Goal: Book appointment/travel/reservation

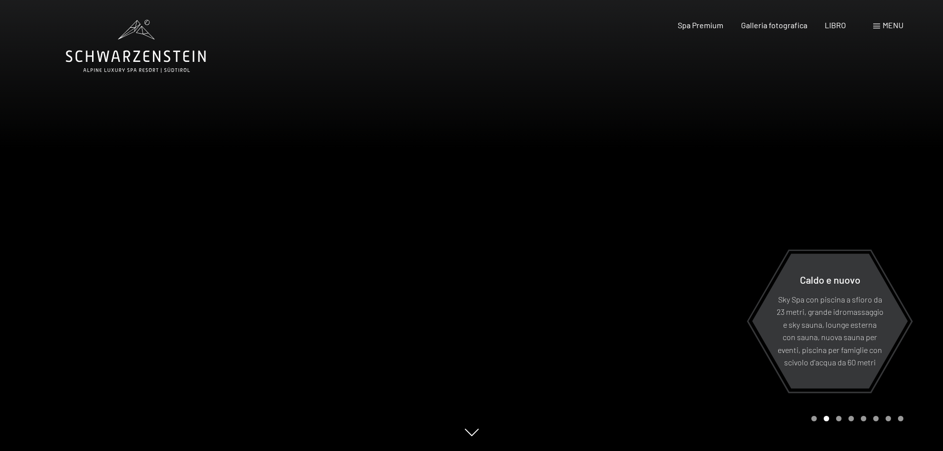
click at [884, 31] on div "Libro Richieste Spa Premium Galleria fotografica LIBRO menu DI ESSO IT Buono Ga…" at bounding box center [773, 25] width 260 height 11
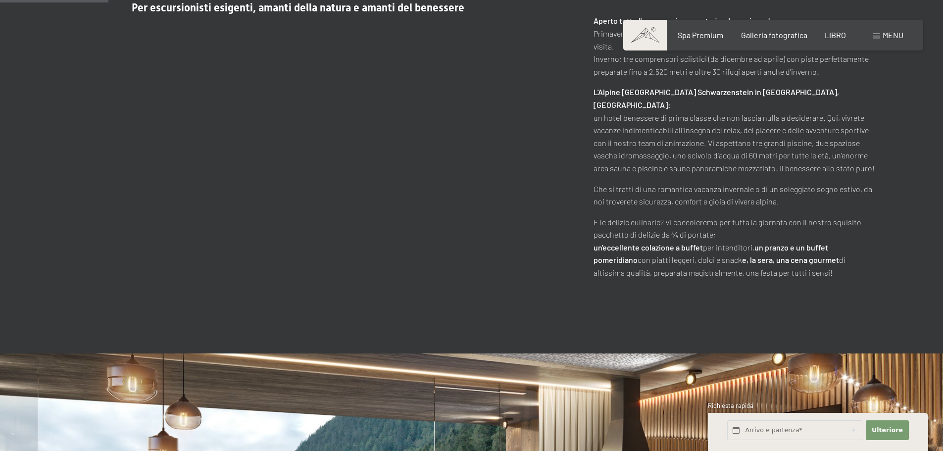
scroll to position [644, 0]
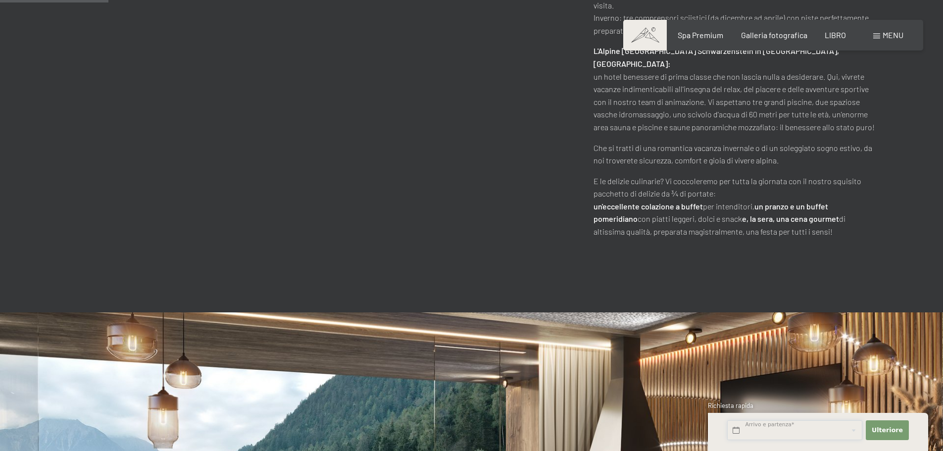
click at [784, 430] on input "text" at bounding box center [795, 430] width 135 height 20
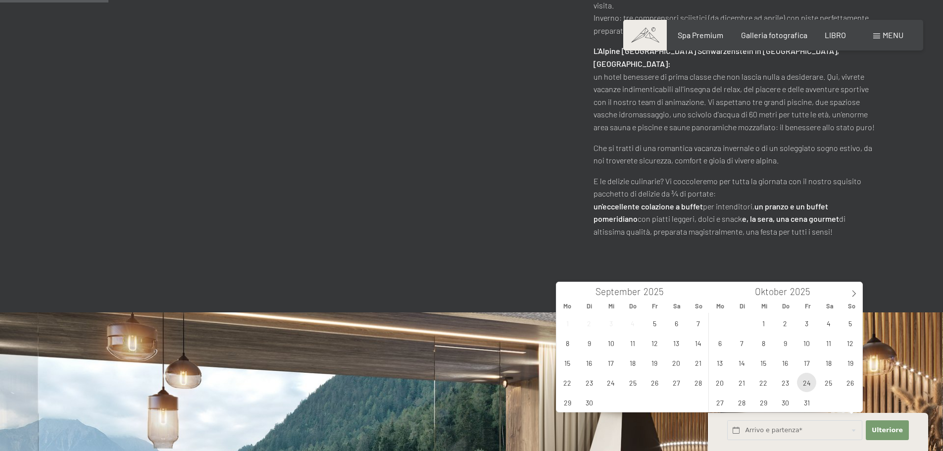
click at [808, 381] on span "24" at bounding box center [806, 382] width 19 height 19
click at [840, 382] on div "29 30 1 2 3 4 5 6 7 8 9 10 11 12 13 14 15 16 17 18 19 20 21 22 23 24 25 26 27 2…" at bounding box center [785, 362] width 153 height 99
click at [844, 383] on span "26" at bounding box center [850, 382] width 19 height 19
type input "[DATE] - So. [DATE]"
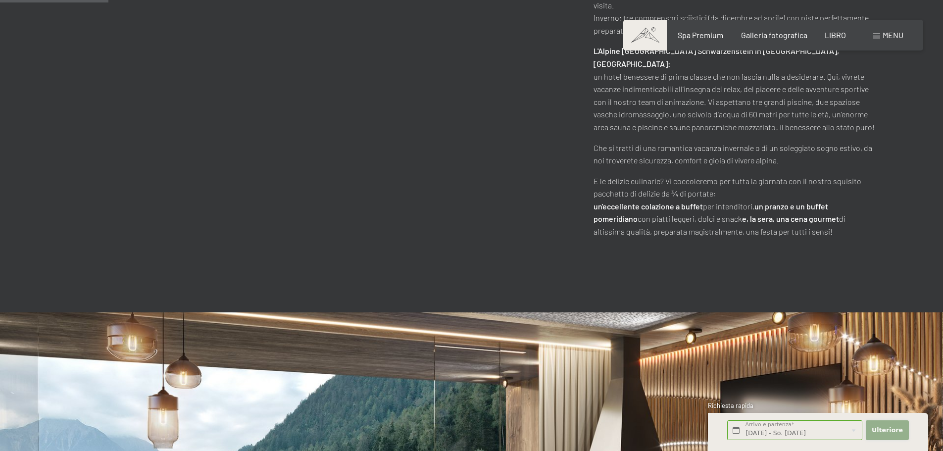
click at [885, 430] on font "Ulteriore" at bounding box center [887, 429] width 31 height 7
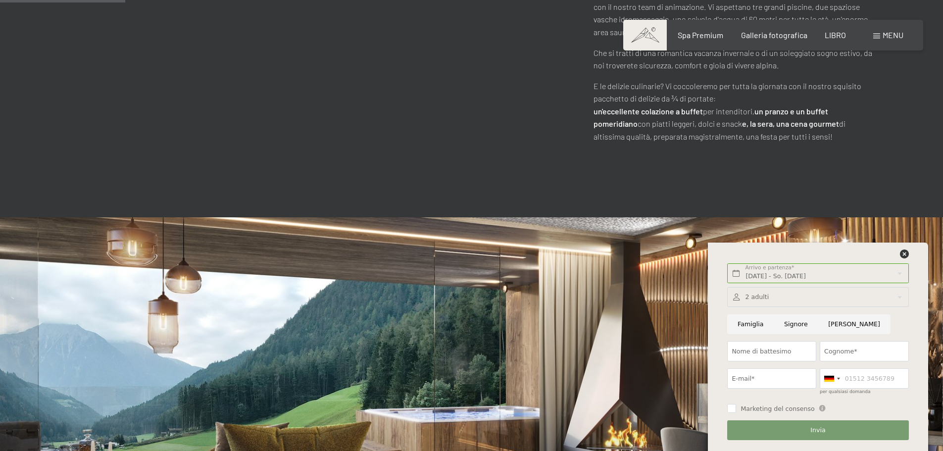
scroll to position [743, 0]
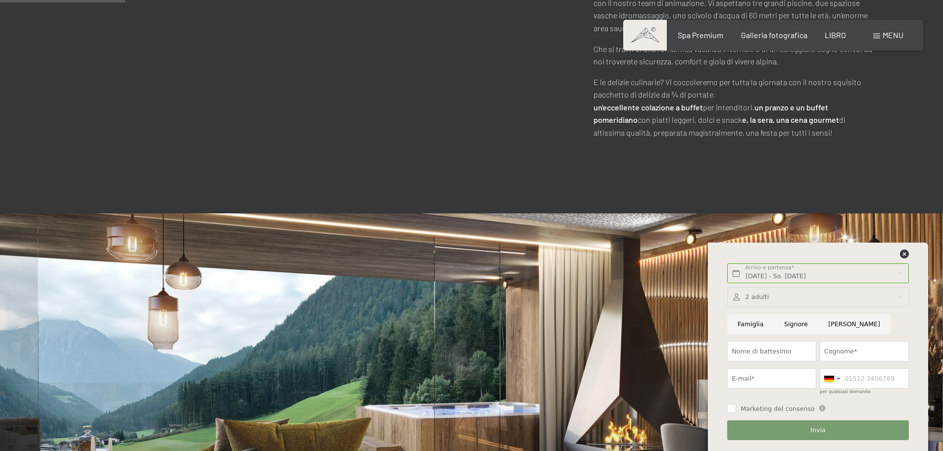
click at [831, 326] on input "[PERSON_NAME]" at bounding box center [854, 324] width 72 height 20
radio input "true"
click at [789, 345] on input "Nome di battesimo" at bounding box center [772, 351] width 89 height 20
type input "[PERSON_NAME]"
type input "Bisterzo"
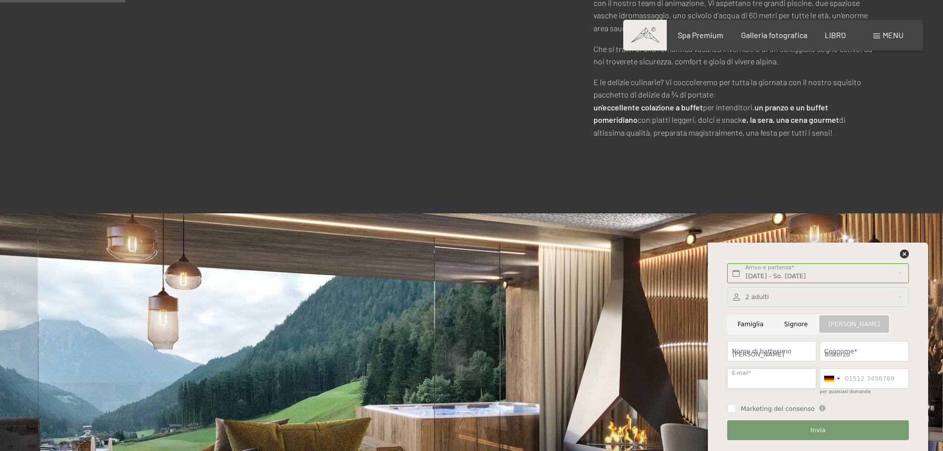
type input "[PERSON_NAME][EMAIL_ADDRESS][DOMAIN_NAME]"
type input "3464004414"
click at [839, 380] on div at bounding box center [832, 378] width 23 height 19
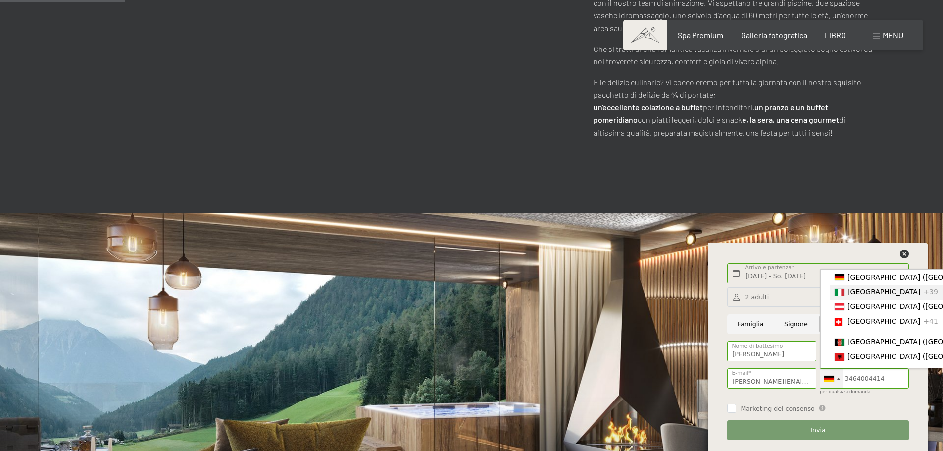
click at [859, 295] on font "[GEOGRAPHIC_DATA]" at bounding box center [884, 292] width 73 height 8
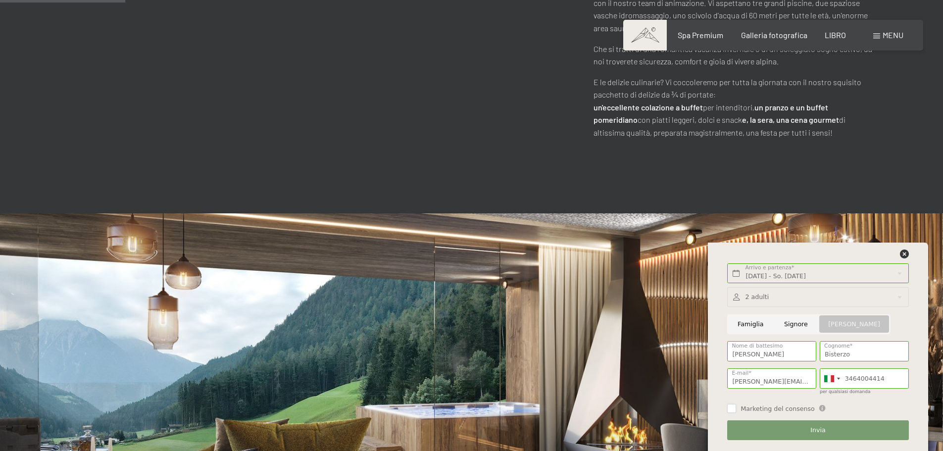
click at [734, 407] on input "Marketing del consenso" at bounding box center [732, 408] width 9 height 9
click at [735, 409] on input "Marketing del consenso" at bounding box center [732, 408] width 9 height 9
checkbox input "false"
click at [807, 426] on button "Invia" at bounding box center [818, 430] width 181 height 20
